Goal: Task Accomplishment & Management: Use online tool/utility

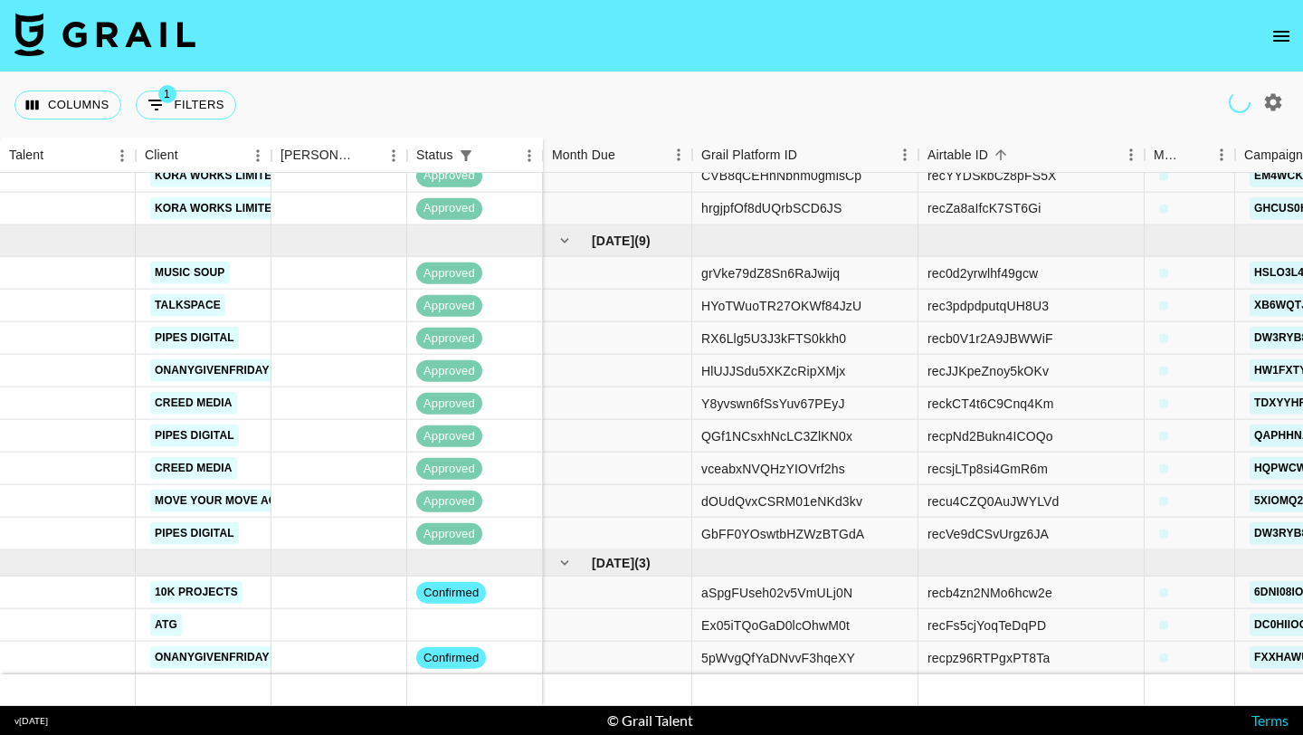
scroll to position [631, 0]
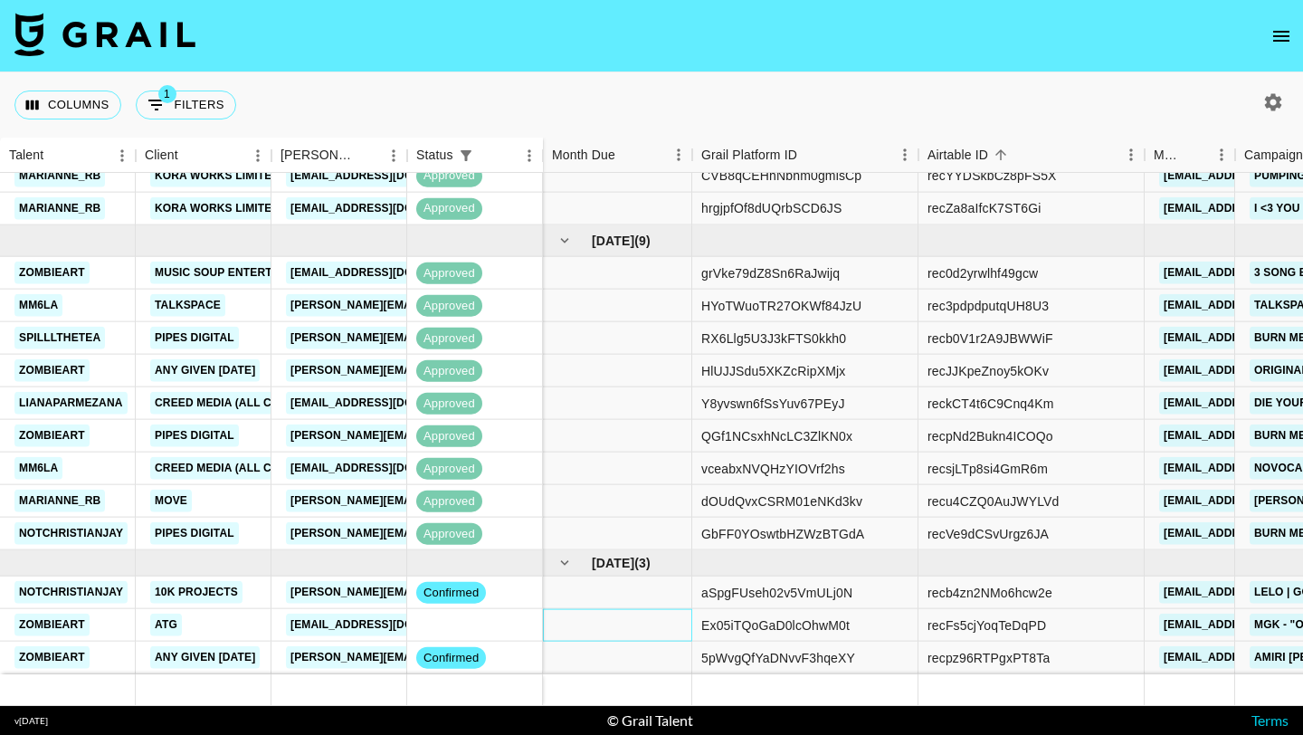
click at [624, 623] on div at bounding box center [617, 625] width 149 height 33
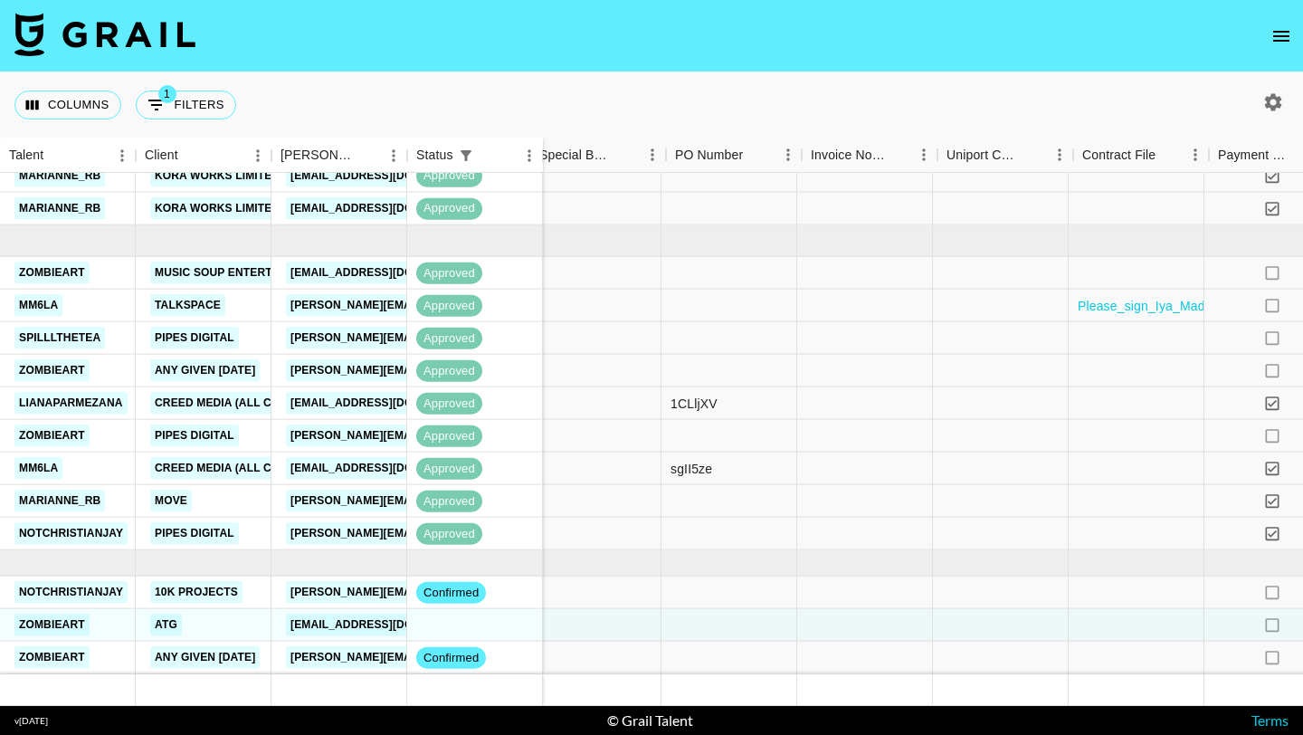
scroll to position [631, 2538]
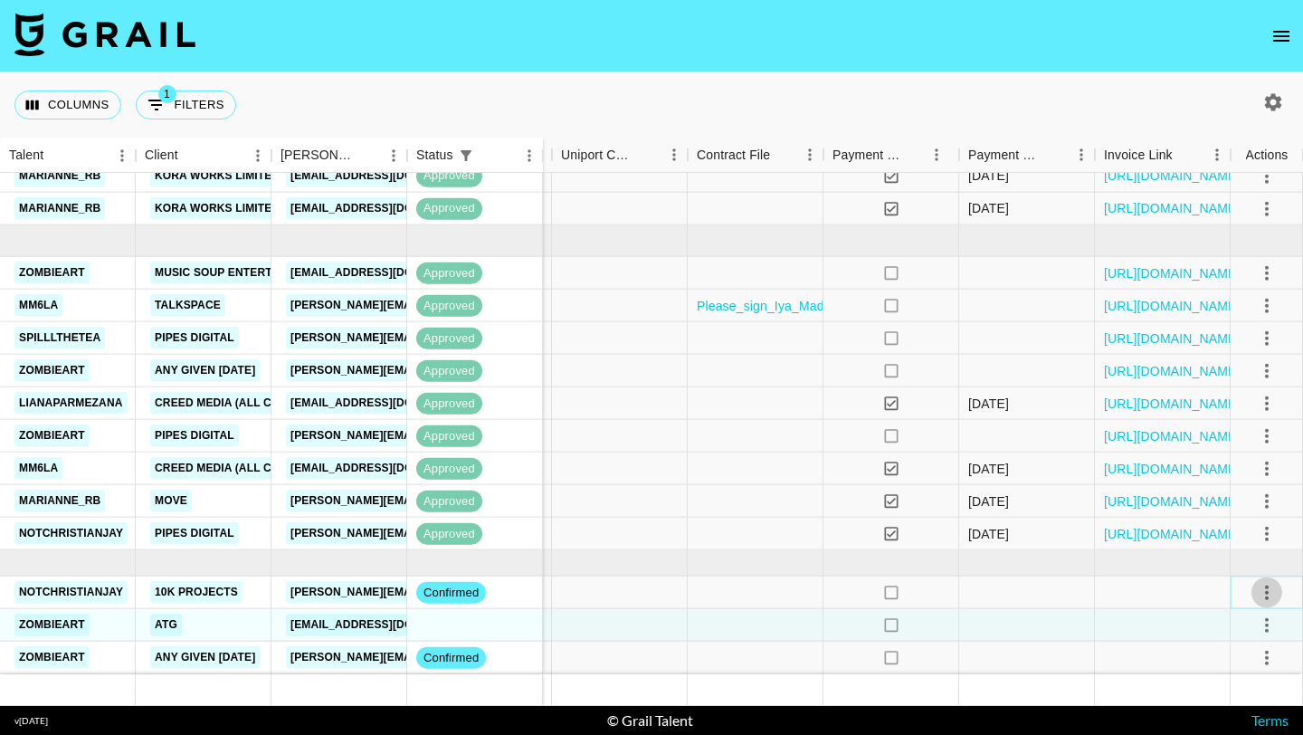
click at [1263, 590] on icon "select merge strategy" at bounding box center [1267, 592] width 22 height 22
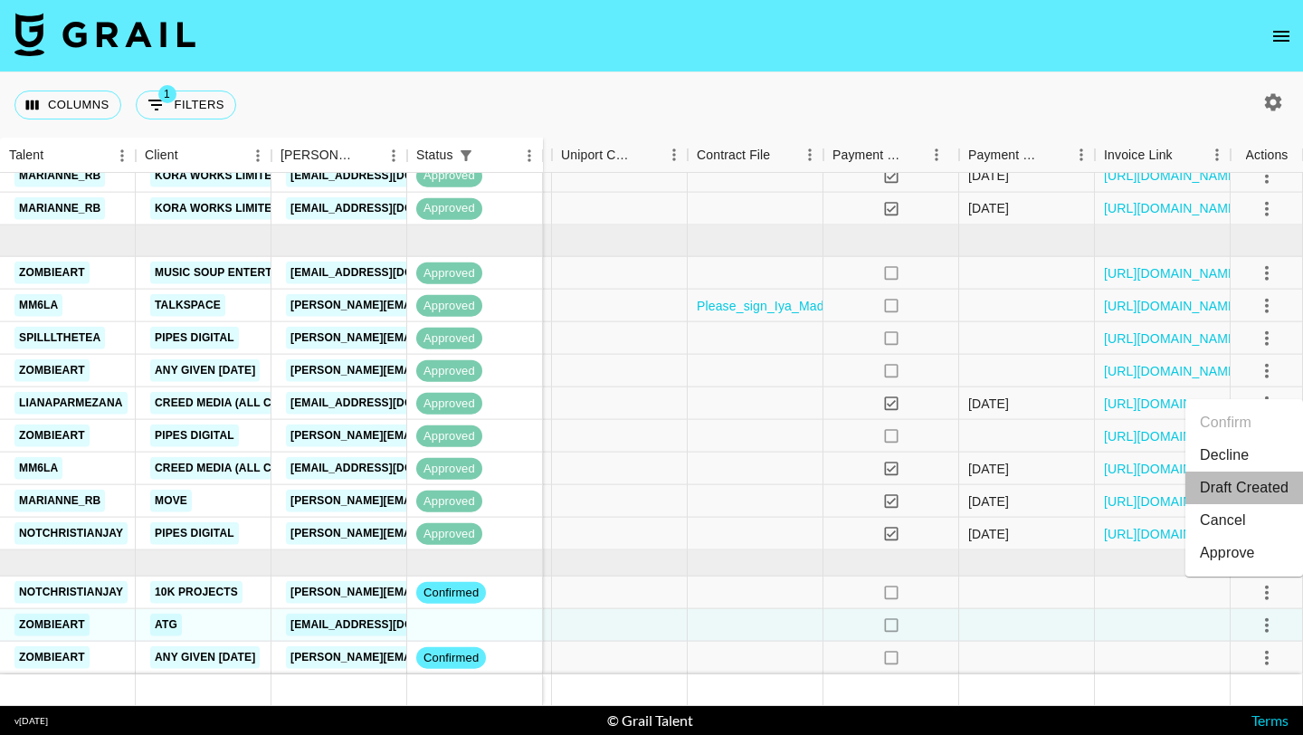
click at [1229, 481] on li "Draft Created" at bounding box center [1244, 487] width 118 height 33
click at [1274, 648] on icon "select merge strategy" at bounding box center [1267, 657] width 22 height 22
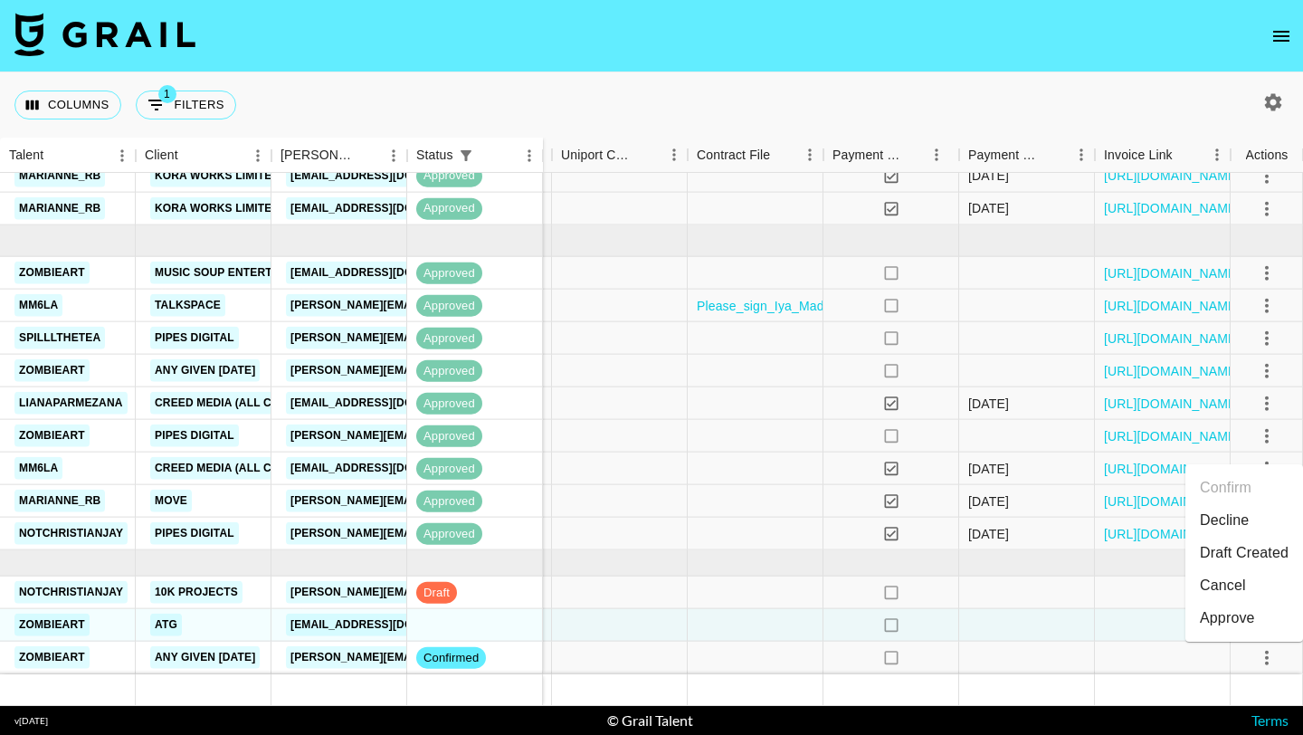
click at [1240, 549] on li "Draft Created" at bounding box center [1244, 552] width 118 height 33
click at [1131, 622] on div at bounding box center [1163, 625] width 136 height 33
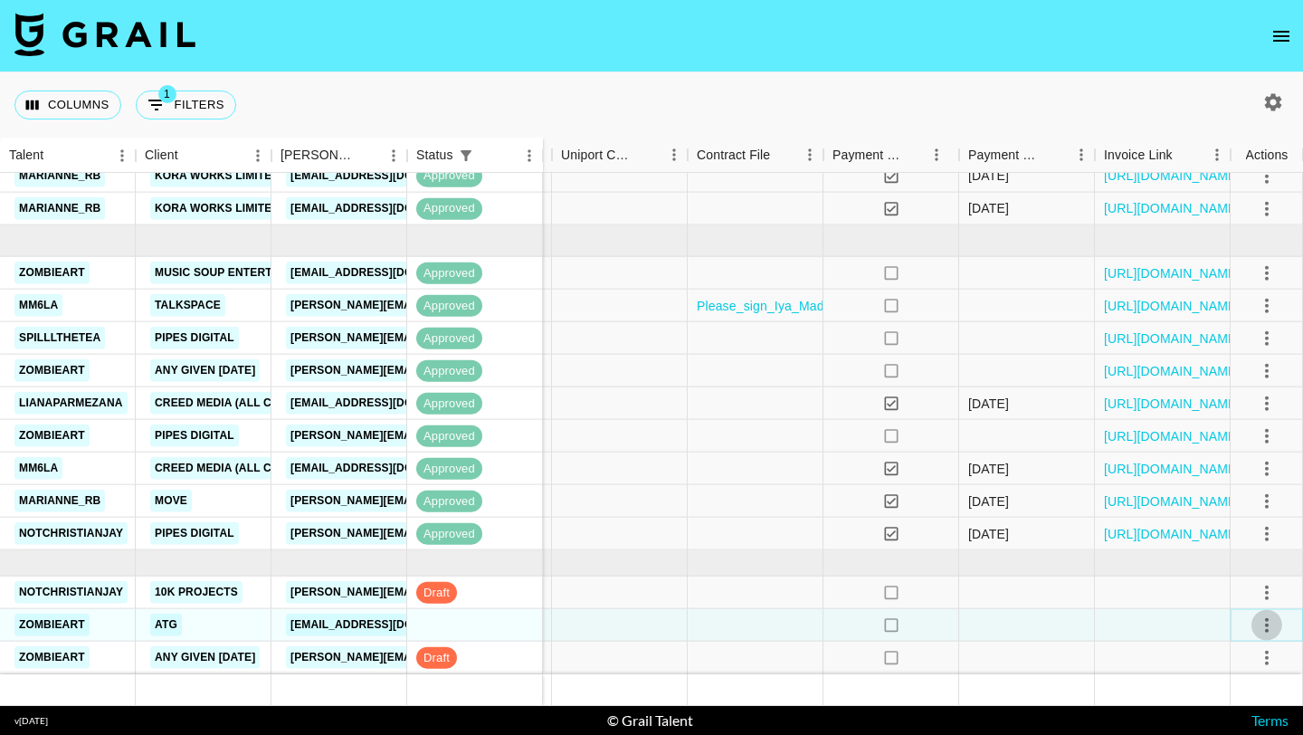
click at [1267, 613] on icon "select merge strategy" at bounding box center [1267, 624] width 22 height 22
click at [1237, 455] on li "Confirm" at bounding box center [1244, 455] width 118 height 33
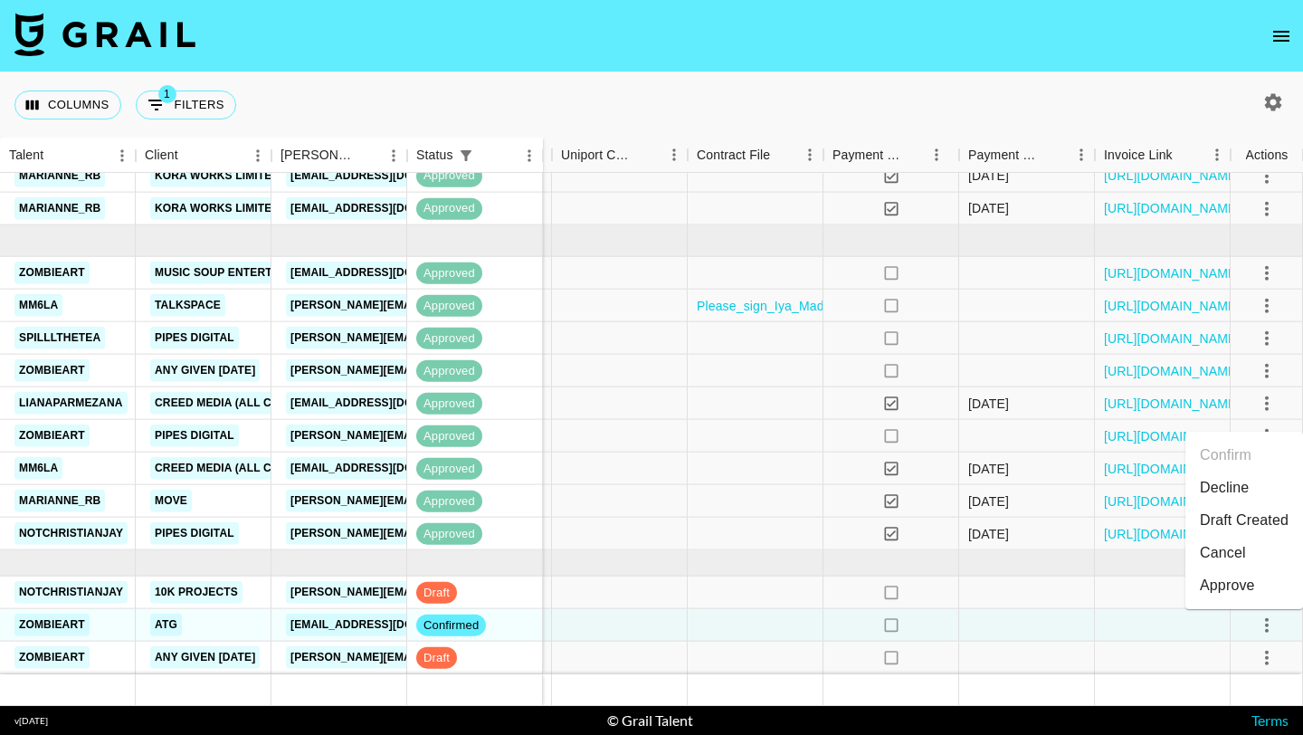
click at [1230, 516] on li "Draft Created" at bounding box center [1244, 520] width 118 height 33
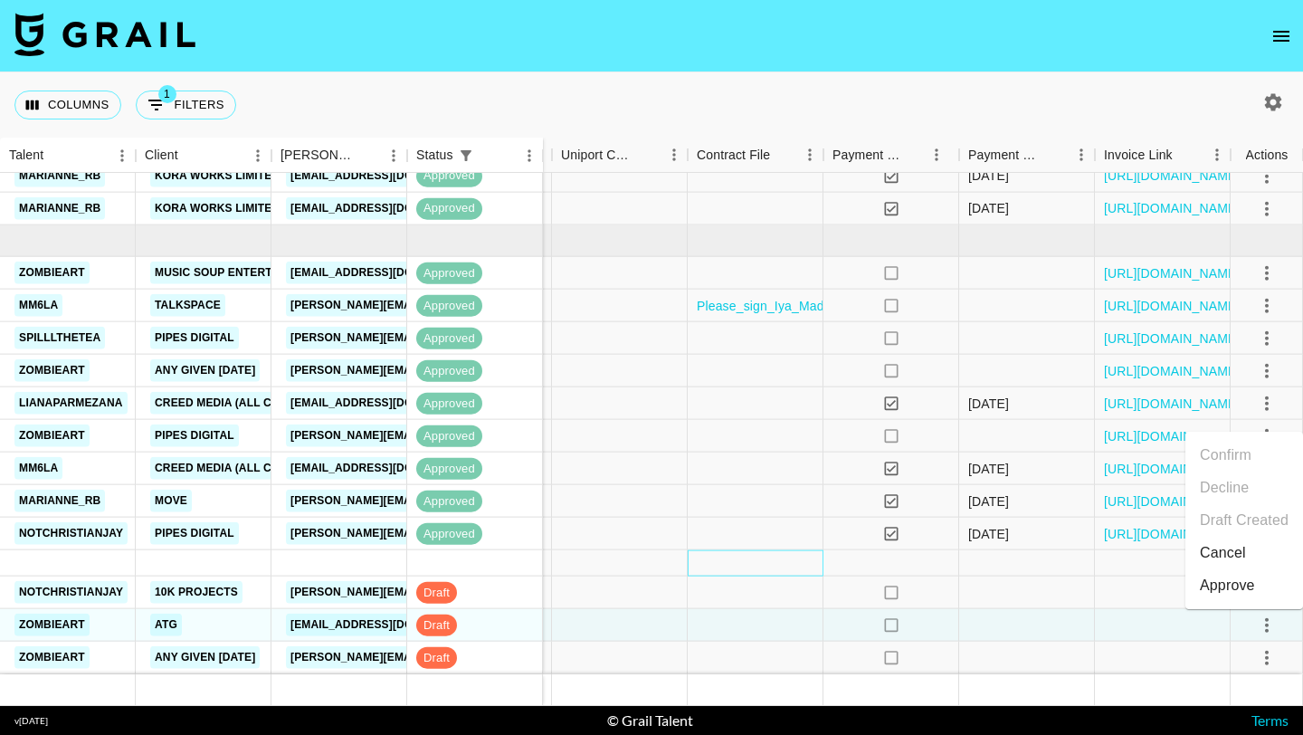
click at [792, 564] on div at bounding box center [756, 563] width 136 height 26
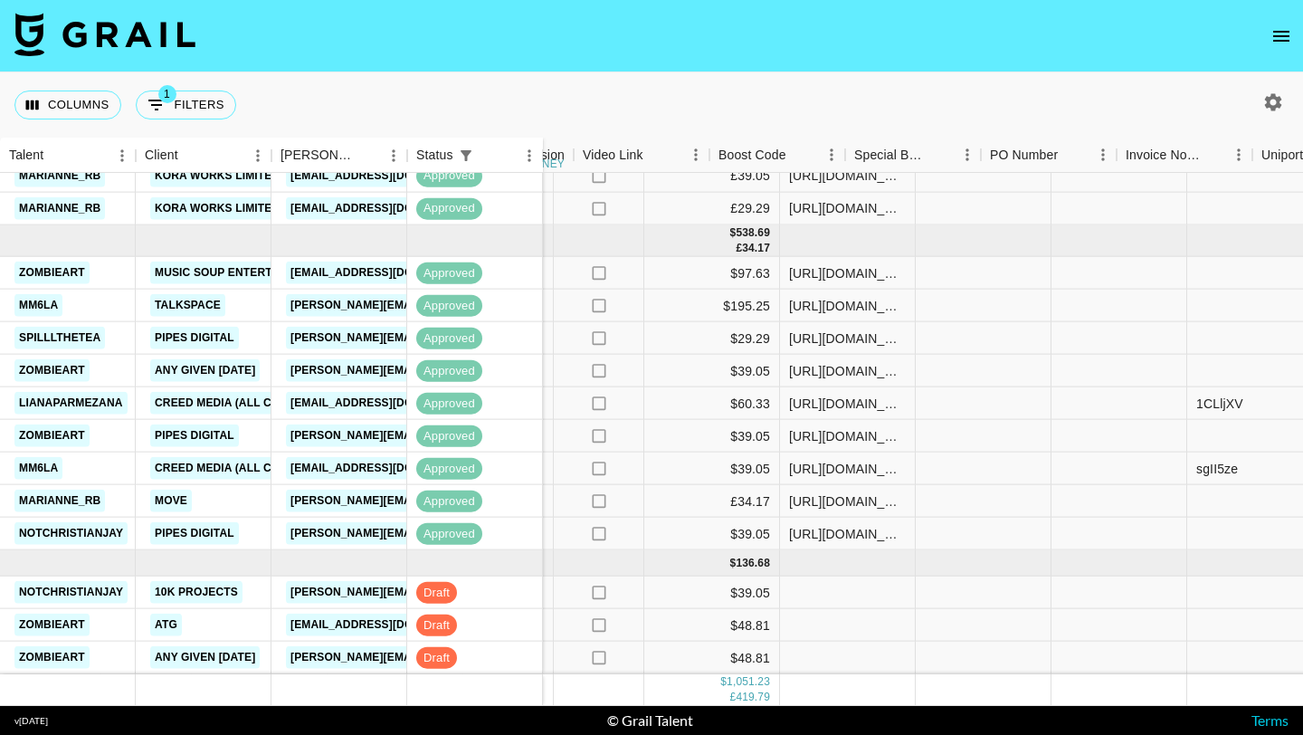
scroll to position [631, 1571]
